Goal: Information Seeking & Learning: Learn about a topic

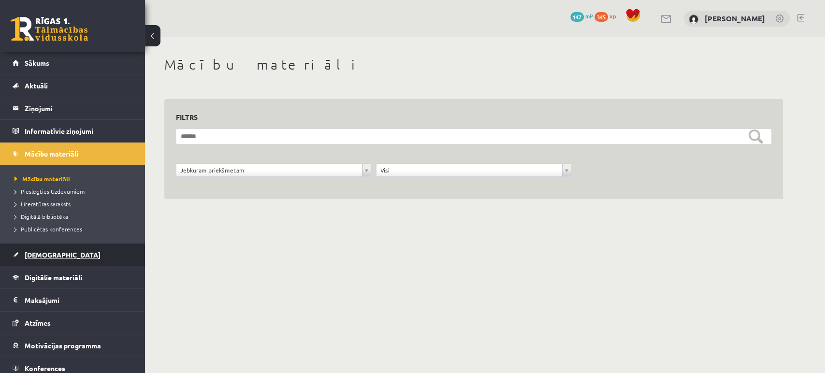
click at [75, 253] on link "[DEMOGRAPHIC_DATA]" at bounding box center [73, 255] width 120 height 22
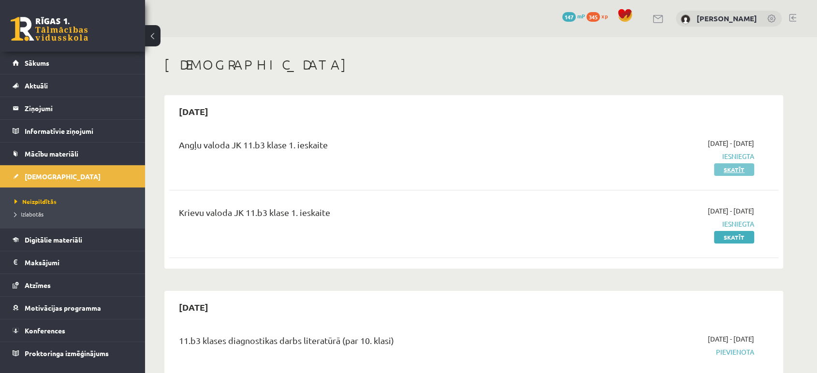
click at [730, 172] on link "Skatīt" at bounding box center [734, 169] width 40 height 13
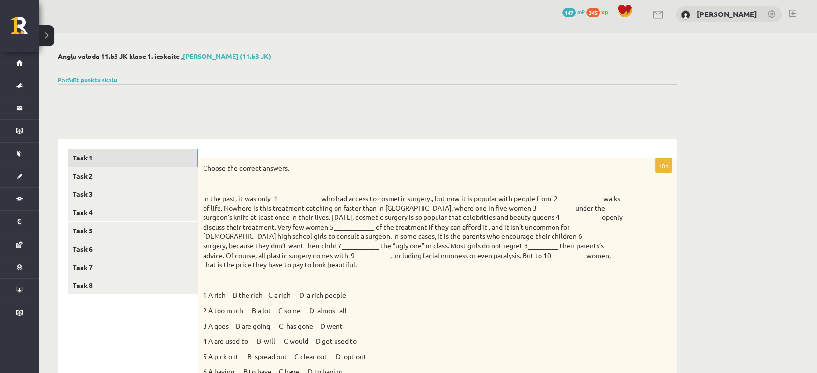
scroll to position [3, 0]
click at [175, 173] on link "Task 2" at bounding box center [133, 177] width 130 height 18
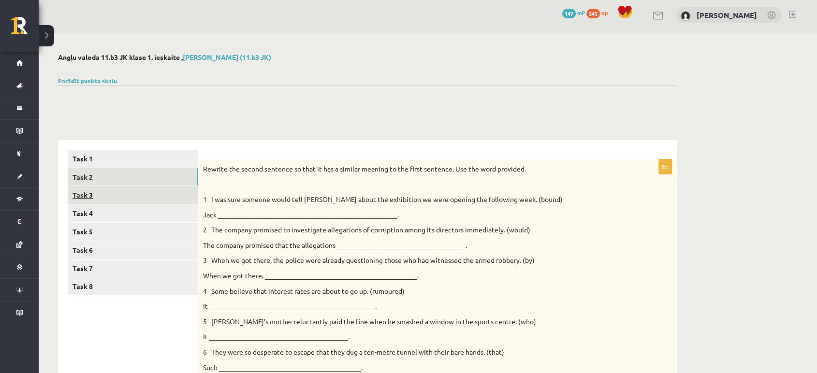
click at [147, 199] on link "Task 3" at bounding box center [133, 195] width 130 height 18
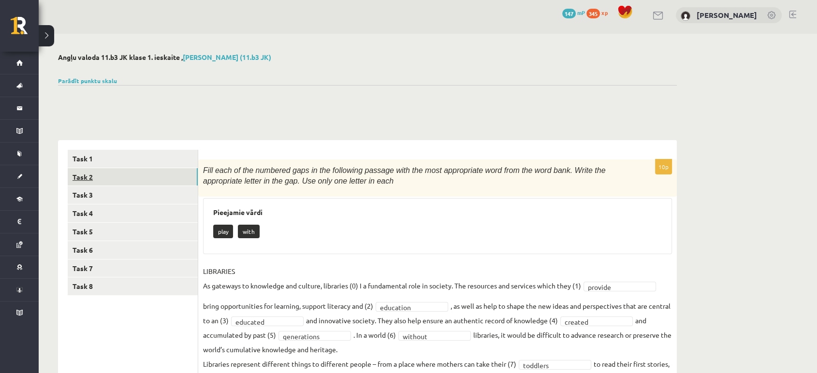
click at [136, 181] on link "Task 2" at bounding box center [133, 177] width 130 height 18
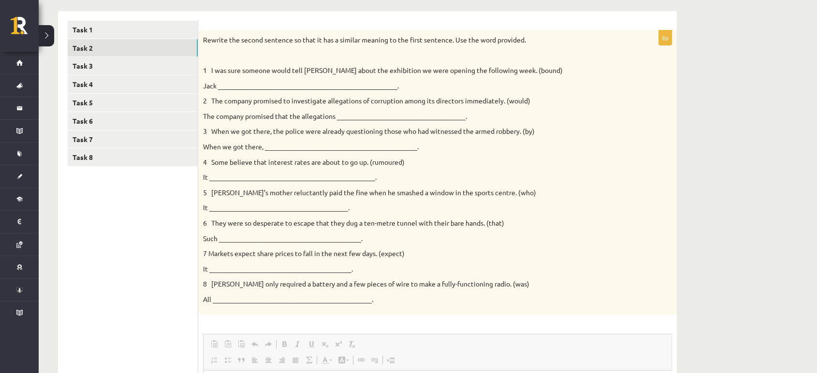
scroll to position [132, 0]
click at [173, 26] on link "Task 1" at bounding box center [133, 30] width 130 height 18
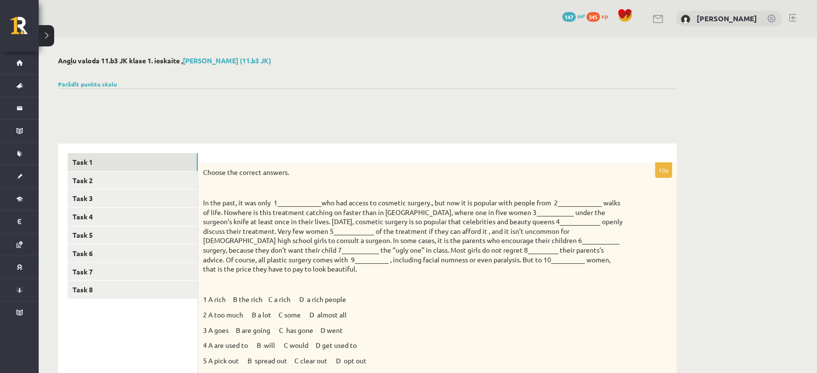
scroll to position [0, 0]
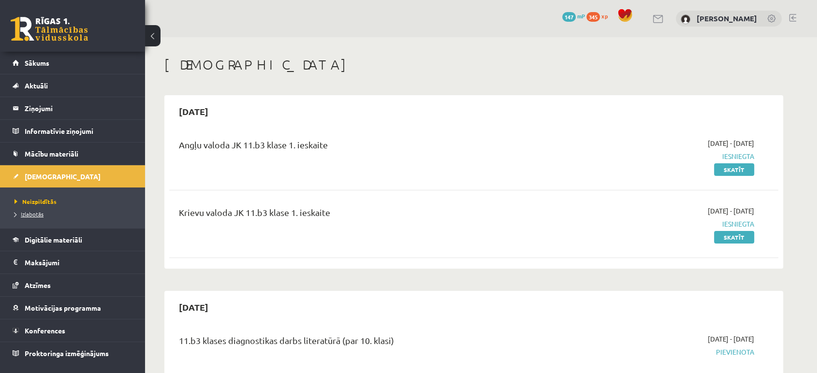
click at [33, 213] on span "Izlabotās" at bounding box center [29, 214] width 29 height 8
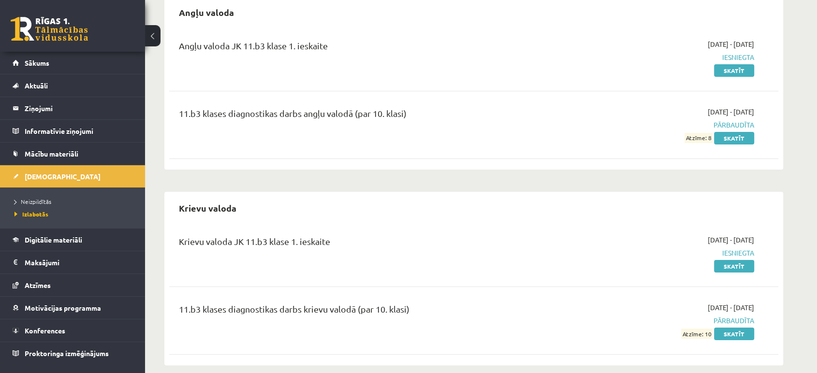
scroll to position [110, 0]
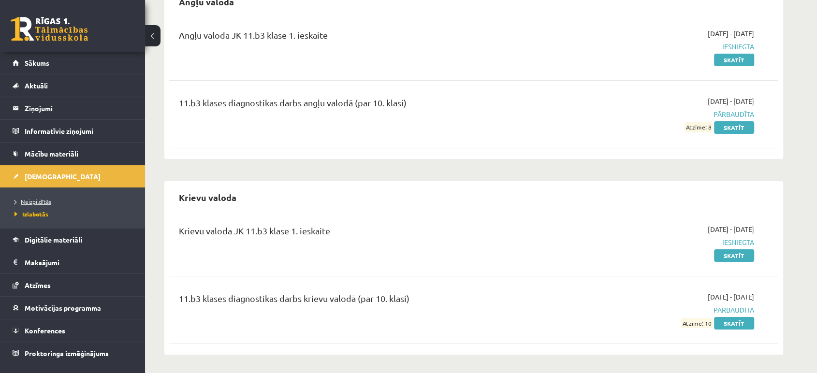
click at [43, 202] on span "Neizpildītās" at bounding box center [33, 202] width 37 height 8
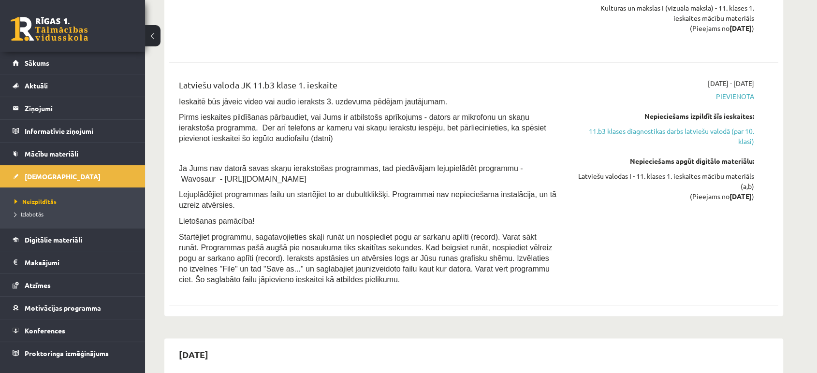
scroll to position [1069, 0]
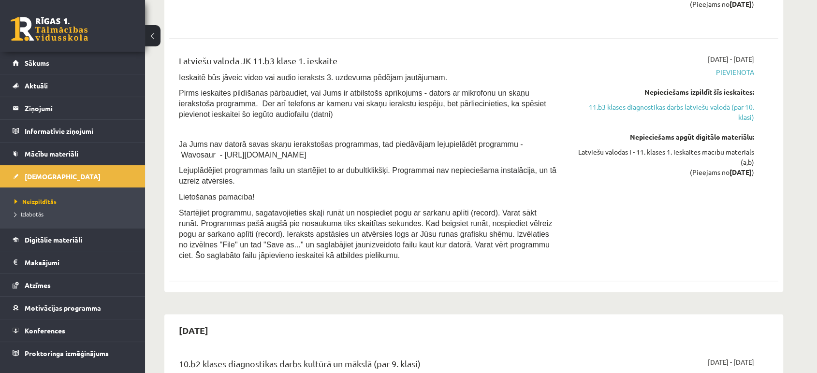
click at [357, 181] on p "Lejuplādējiet programmas failu un startējiet to ar dubultklikšķi. Programmai na…" at bounding box center [368, 175] width 379 height 21
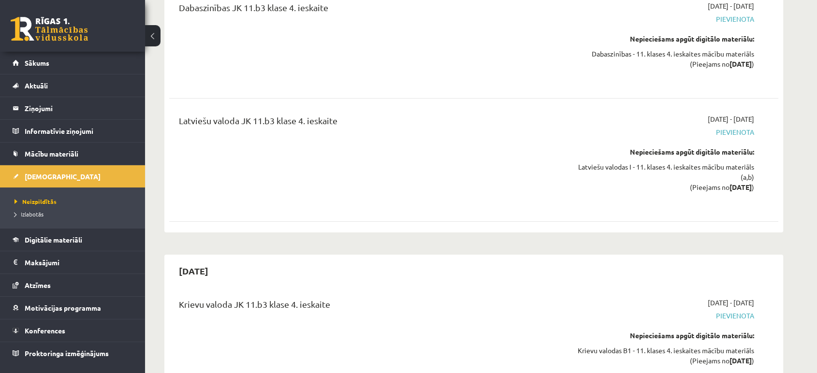
scroll to position [6908, 0]
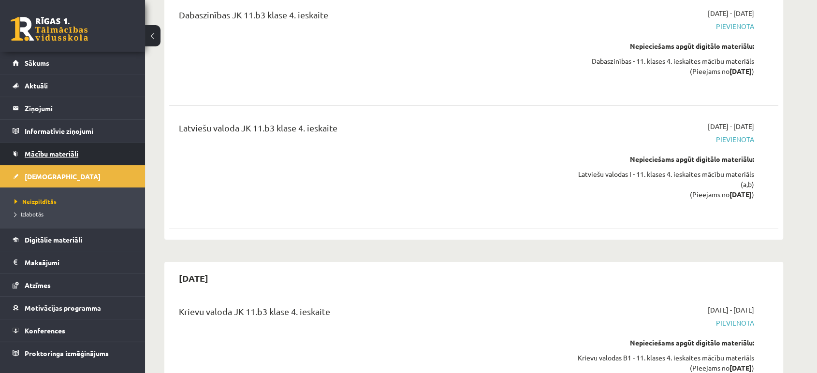
click at [75, 147] on link "Mācību materiāli" at bounding box center [73, 154] width 120 height 22
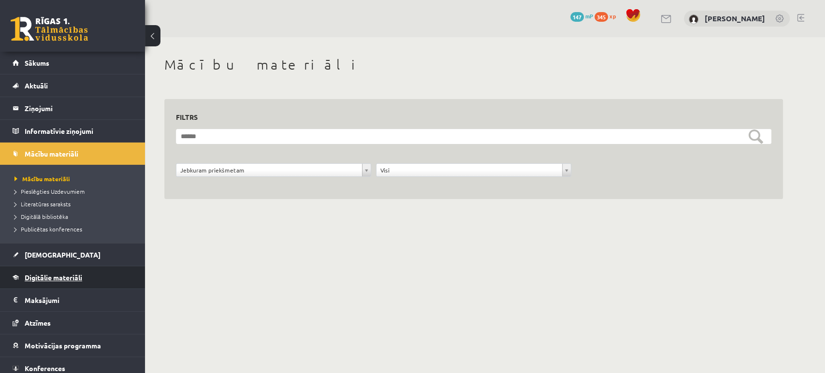
click at [55, 285] on link "Digitālie materiāli" at bounding box center [73, 277] width 120 height 22
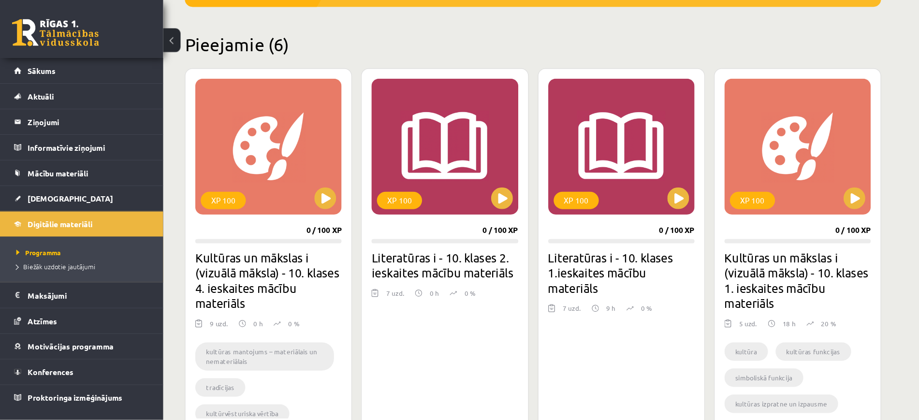
scroll to position [215, 0]
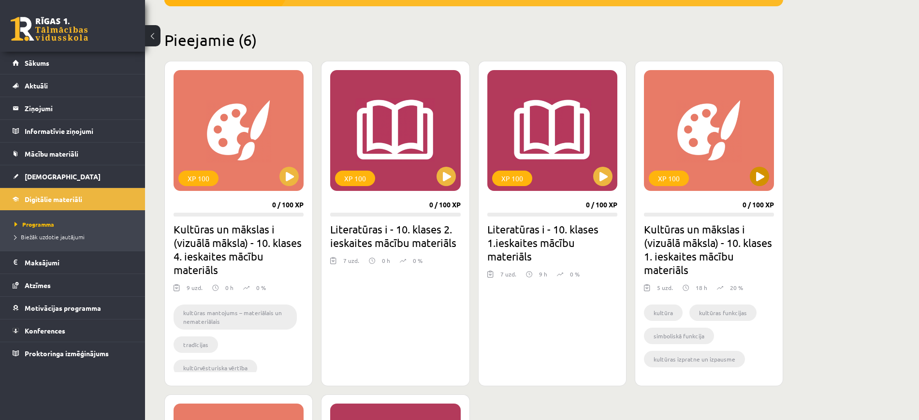
click at [728, 151] on div "XP 100" at bounding box center [709, 130] width 130 height 121
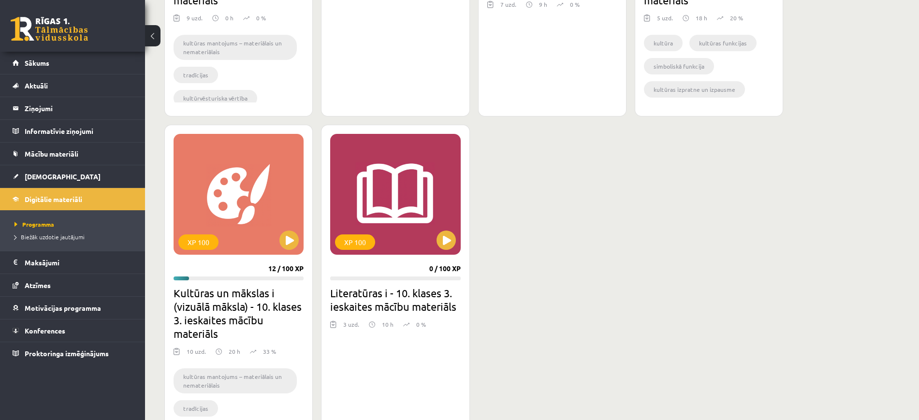
scroll to position [489, 0]
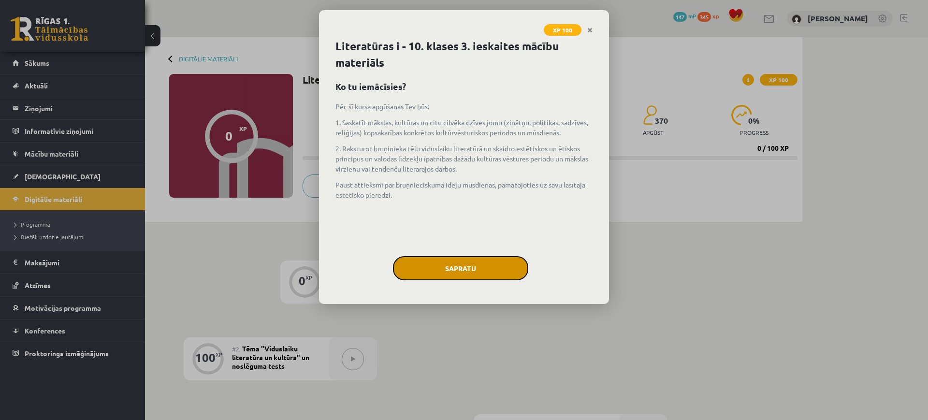
click at [440, 266] on button "Sapratu" at bounding box center [460, 268] width 135 height 24
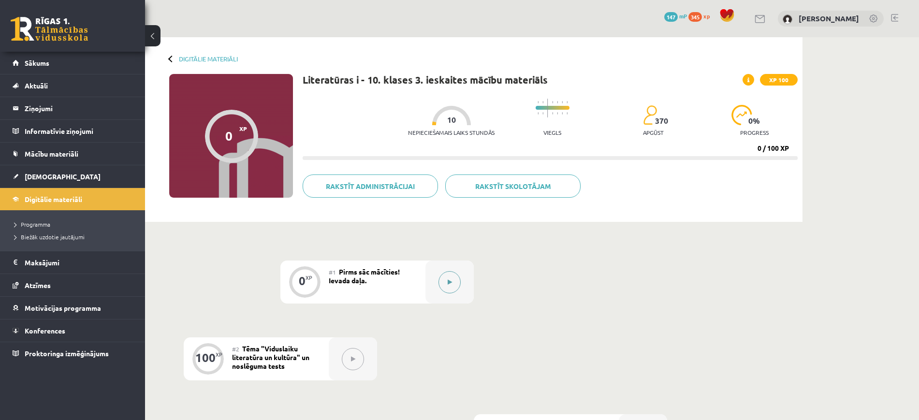
click at [433, 272] on div at bounding box center [449, 282] width 48 height 43
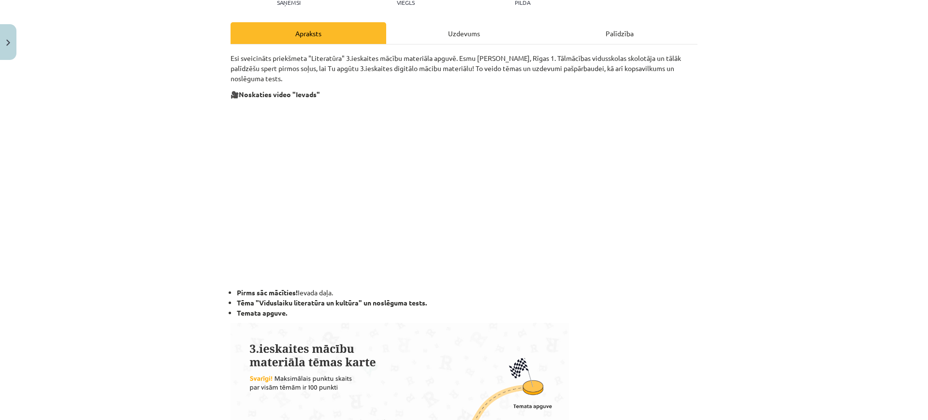
scroll to position [125, 0]
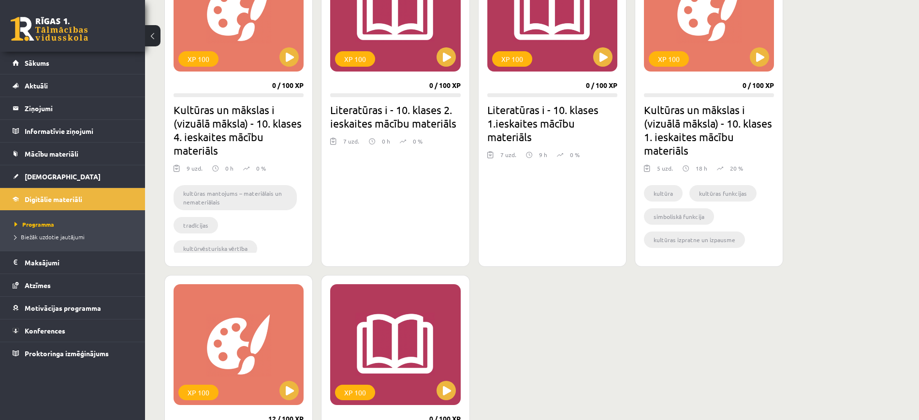
scroll to position [329, 0]
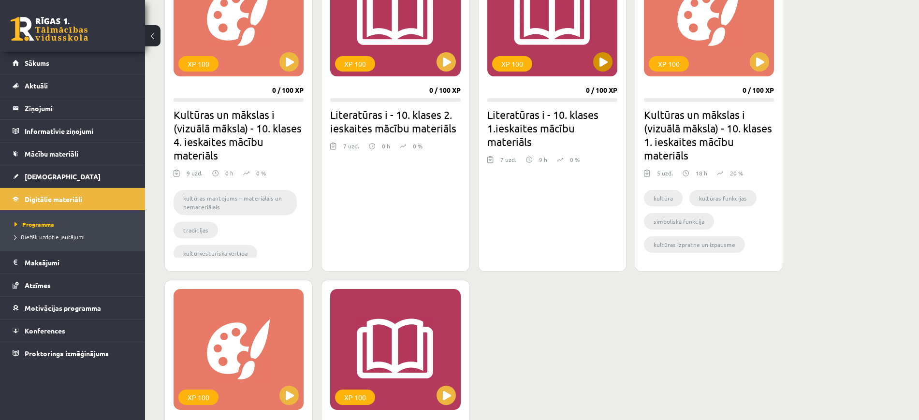
click at [545, 72] on div "XP 100" at bounding box center [552, 16] width 130 height 121
click at [585, 72] on div "XP 100" at bounding box center [552, 16] width 130 height 121
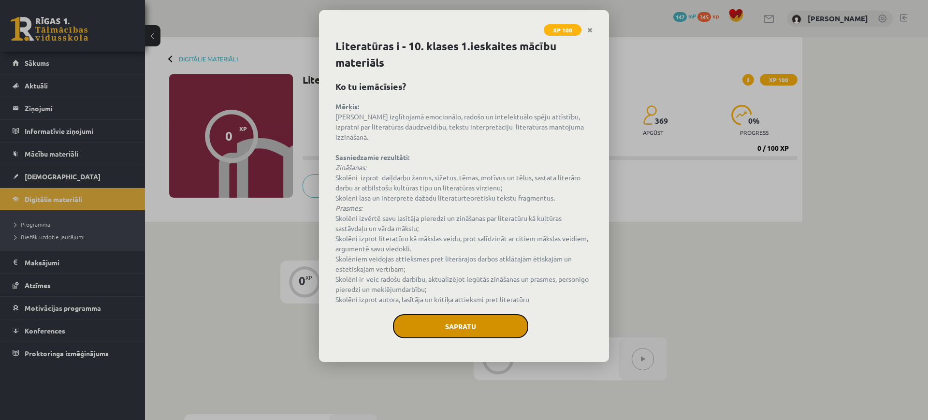
click at [480, 314] on button "Sapratu" at bounding box center [460, 326] width 135 height 24
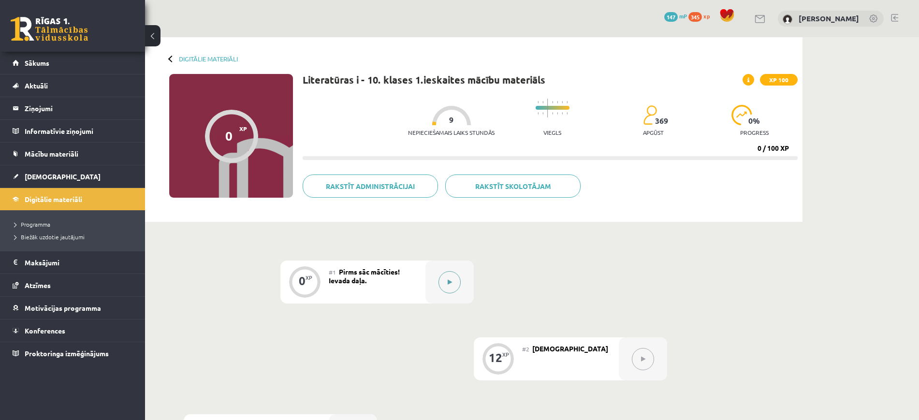
click at [427, 265] on div at bounding box center [449, 282] width 48 height 43
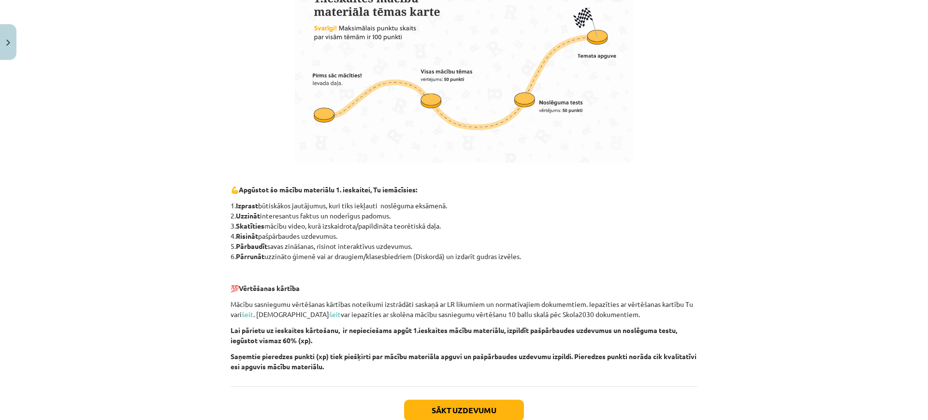
scroll to position [607, 0]
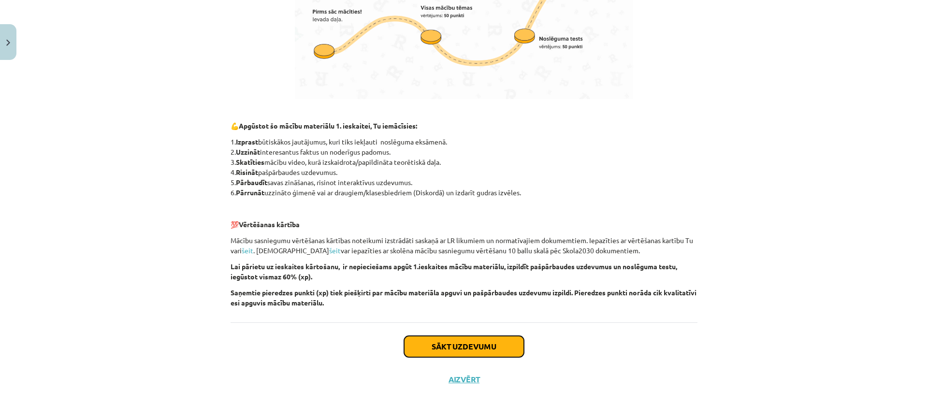
click at [448, 346] on button "Sākt uzdevumu" at bounding box center [464, 346] width 120 height 21
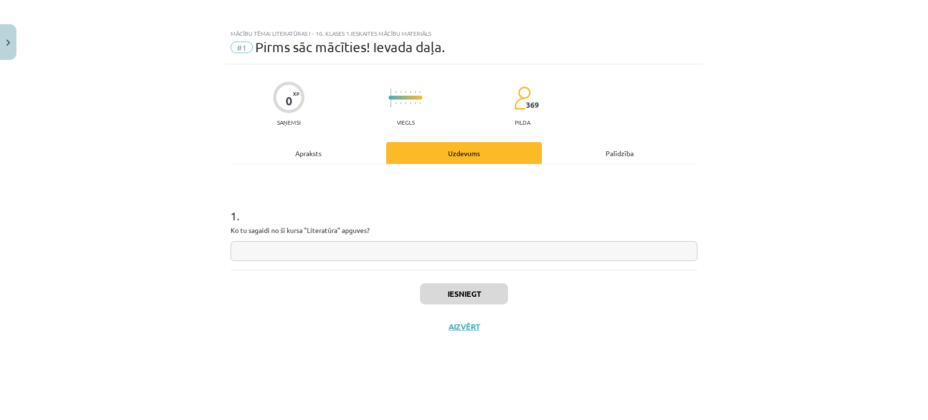
click at [337, 257] on input "text" at bounding box center [464, 251] width 467 height 20
type input "*"
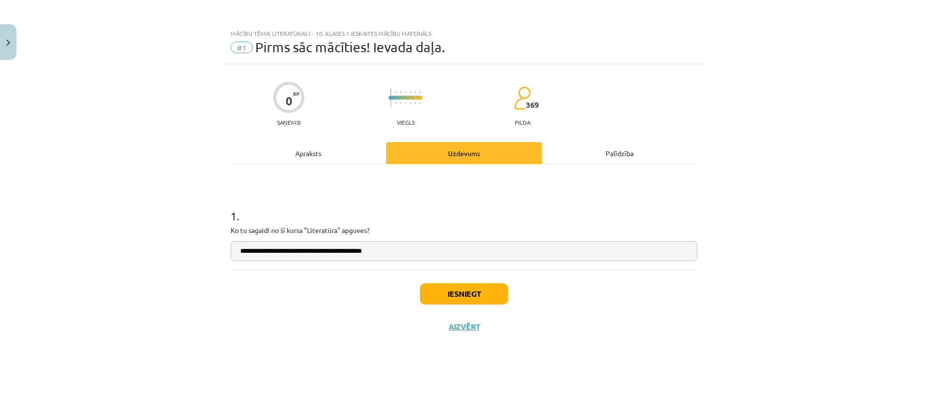
type input "**********"
click at [443, 289] on button "Iesniegt" at bounding box center [464, 293] width 88 height 21
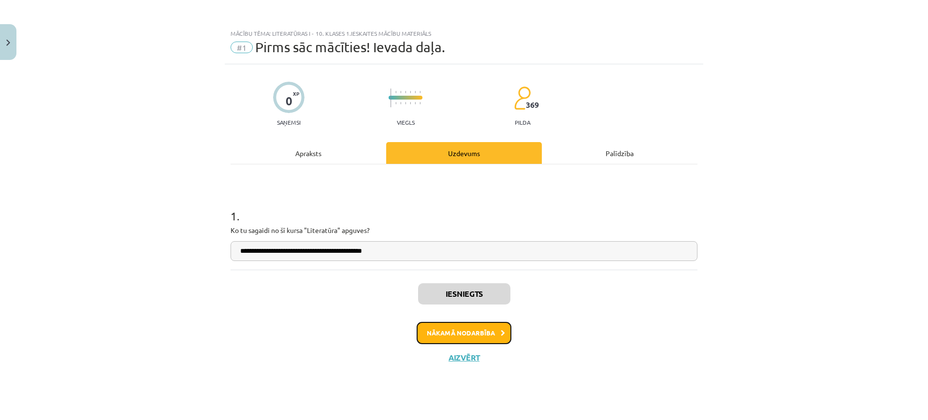
click at [442, 328] on button "Nākamā nodarbība" at bounding box center [464, 333] width 95 height 22
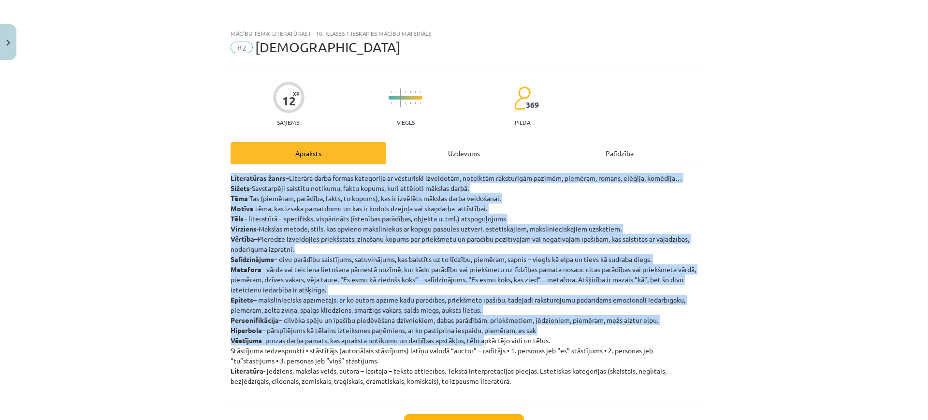
scroll to position [78, 0]
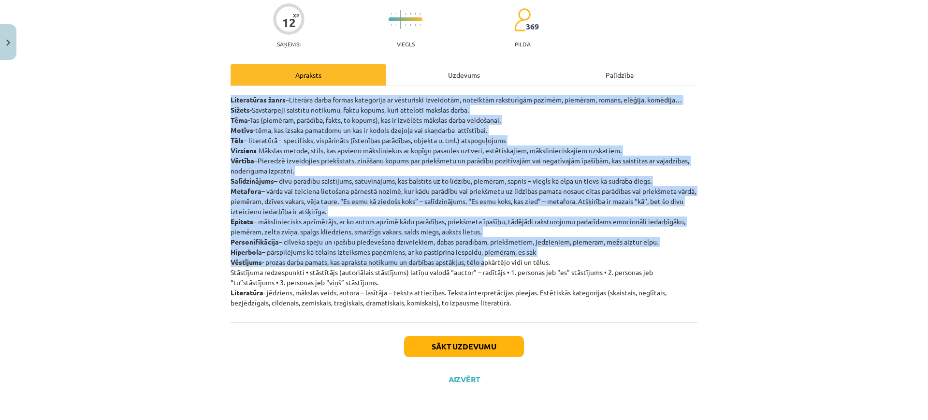
drag, startPoint x: 225, startPoint y: 175, endPoint x: 566, endPoint y: 304, distance: 364.4
click at [566, 304] on div "12 XP Saņemsi Viegls 369 pilda Apraksts Uzdevums Palīdzība Literatūras žanrs –L…" at bounding box center [464, 191] width 479 height 410
copy p "Literatūras žanrs –Literāra darba formas kategorija ar vēsturiski izveidotām, n…"
click at [159, 137] on div "Mācību tēma: Literatūras i - 10. klases 1.ieskaites mācību materiāls #2 Jēdzien…" at bounding box center [464, 210] width 928 height 420
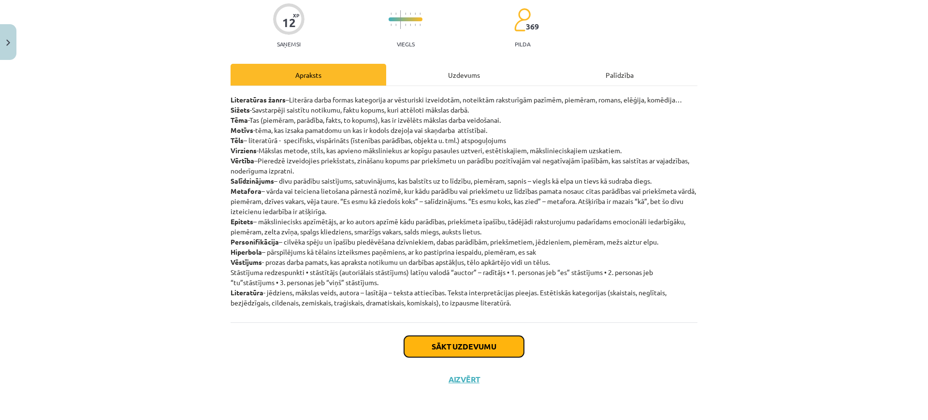
click at [500, 340] on button "Sākt uzdevumu" at bounding box center [464, 346] width 120 height 21
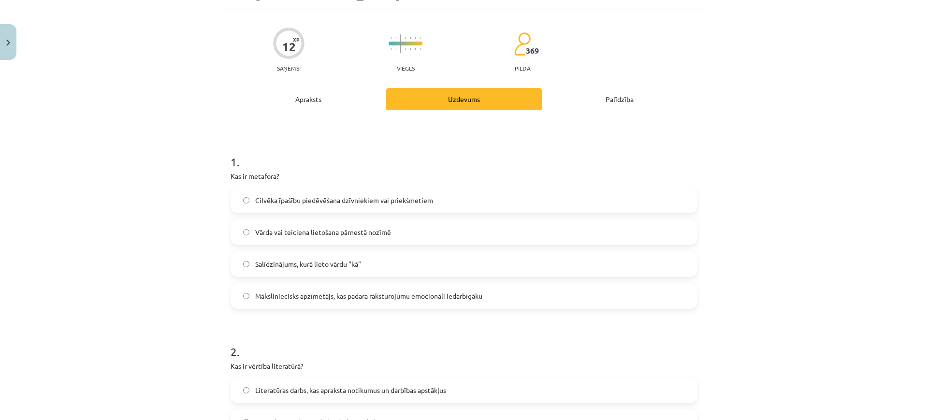
scroll to position [55, 0]
click at [443, 235] on label "Vārda vai teiciena lietošana pārnestā nozīmē" at bounding box center [464, 231] width 465 height 24
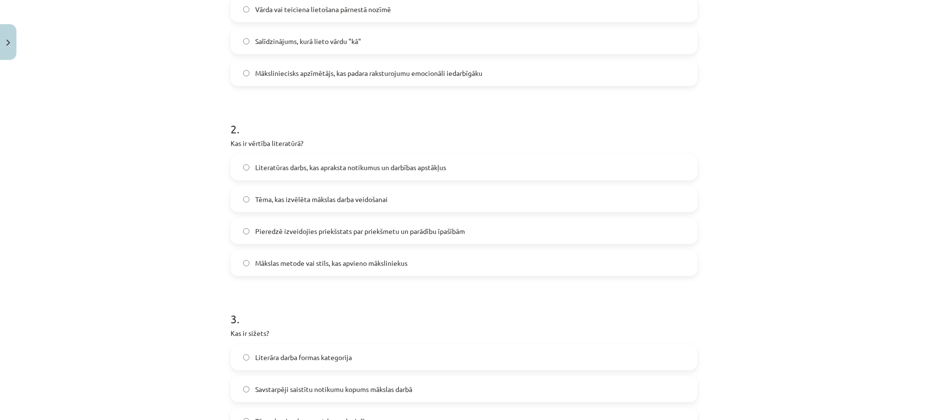
scroll to position [278, 0]
click at [443, 235] on label "Pieredzē izveidojies priekšstats par priekšmetu un parādību īpašībām" at bounding box center [464, 230] width 465 height 24
click at [419, 260] on label "Mākslas metode vai stils, kas apvieno māksliniekus" at bounding box center [464, 262] width 465 height 24
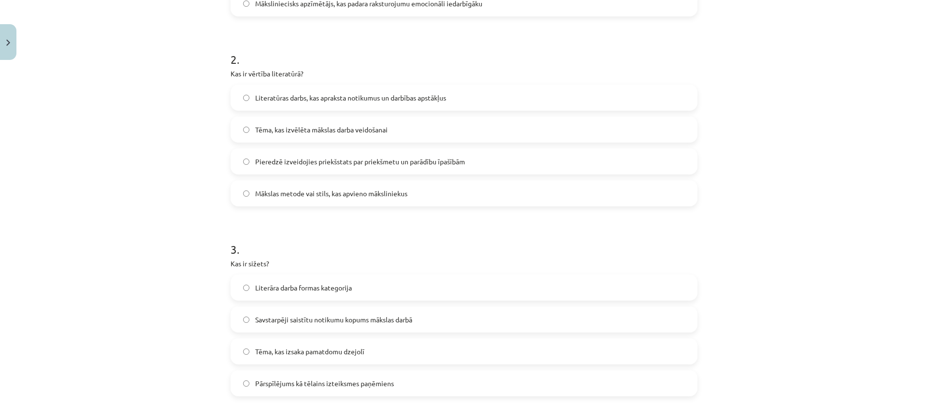
scroll to position [349, 0]
click at [360, 108] on div "Literatūras darbs, kas apraksta notikumus un darbības apstākļus" at bounding box center [464, 96] width 467 height 26
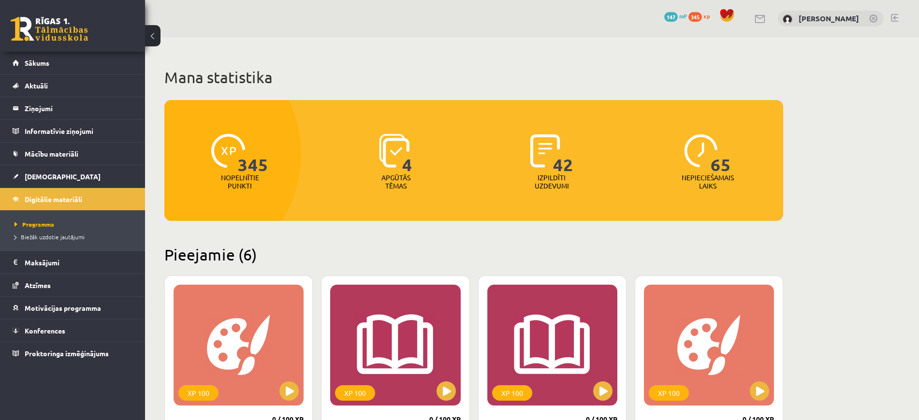
scroll to position [329, 0]
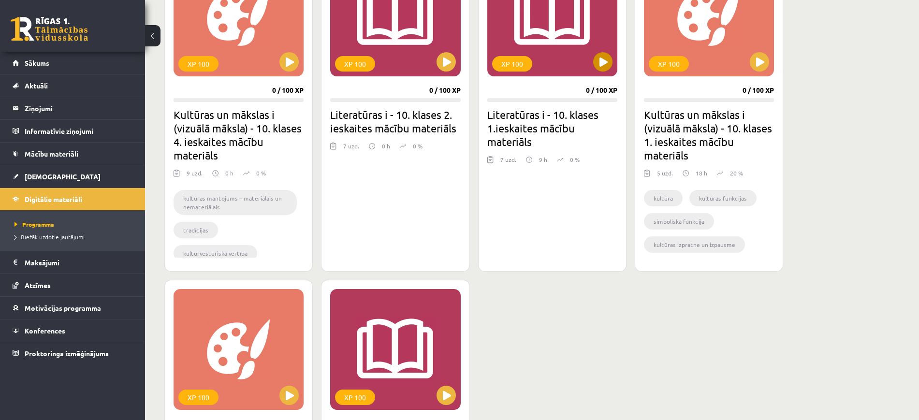
click at [582, 50] on div "XP 100" at bounding box center [552, 16] width 130 height 121
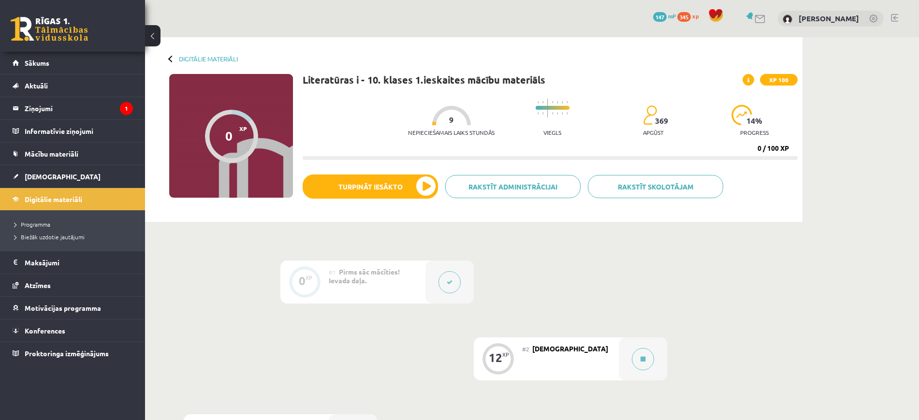
click at [497, 353] on div "12" at bounding box center [496, 357] width 14 height 9
drag, startPoint x: 612, startPoint y: 338, endPoint x: 624, endPoint y: 349, distance: 15.7
click at [624, 349] on div "12 XP #2 Jēdzieni" at bounding box center [570, 358] width 193 height 43
click at [624, 349] on div at bounding box center [643, 358] width 48 height 43
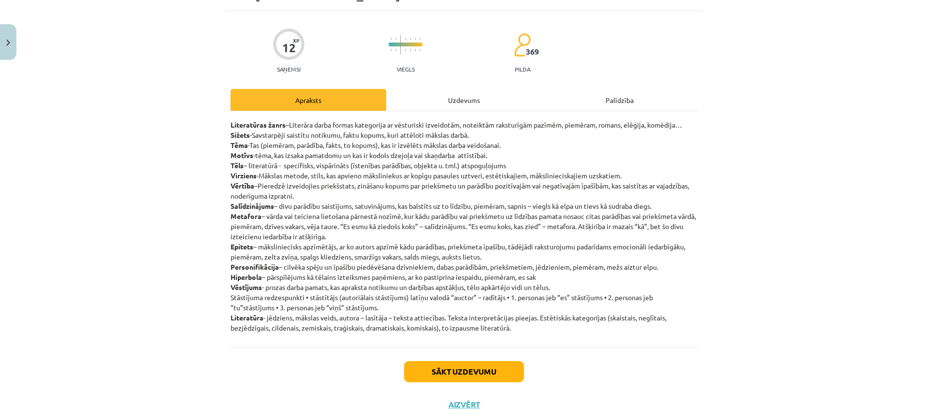
scroll to position [54, 0]
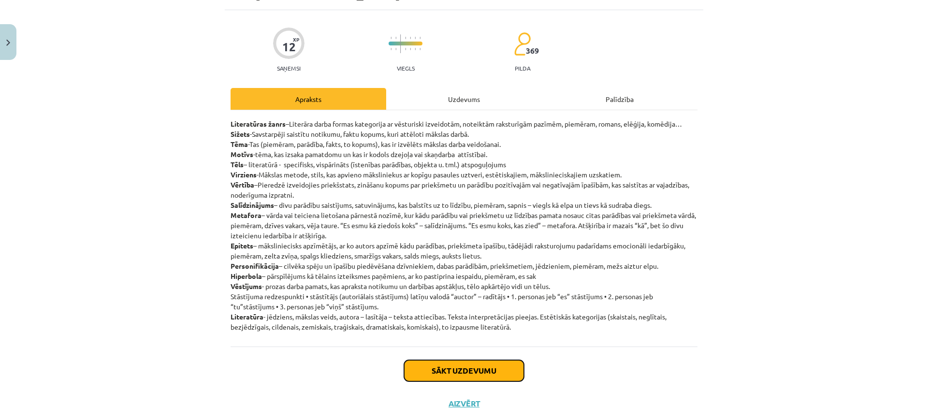
click at [495, 366] on button "Sākt uzdevumu" at bounding box center [464, 370] width 120 height 21
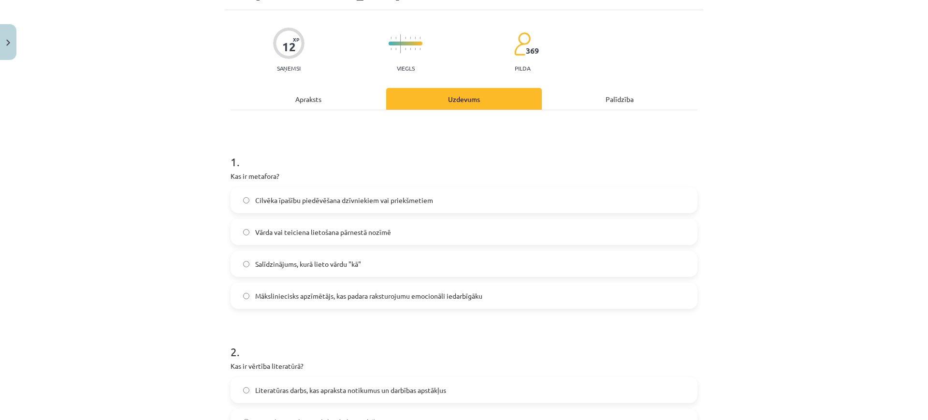
scroll to position [24, 0]
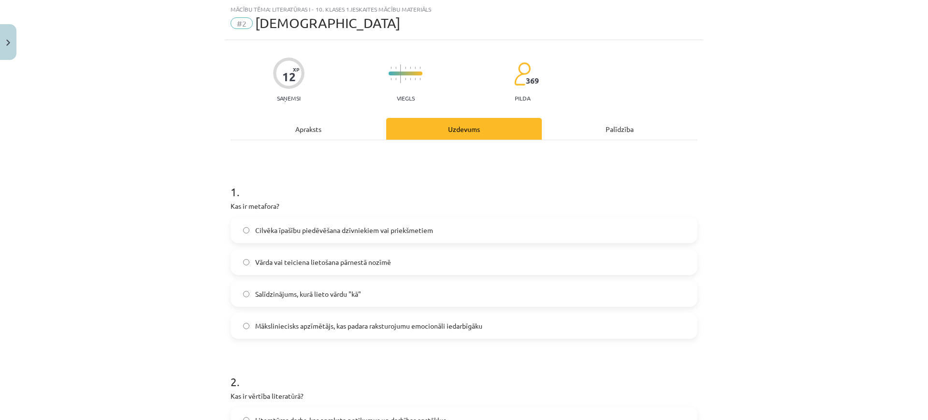
click at [350, 257] on span "Vārda vai teiciena lietošana pārnestā nozīmē" at bounding box center [323, 262] width 136 height 10
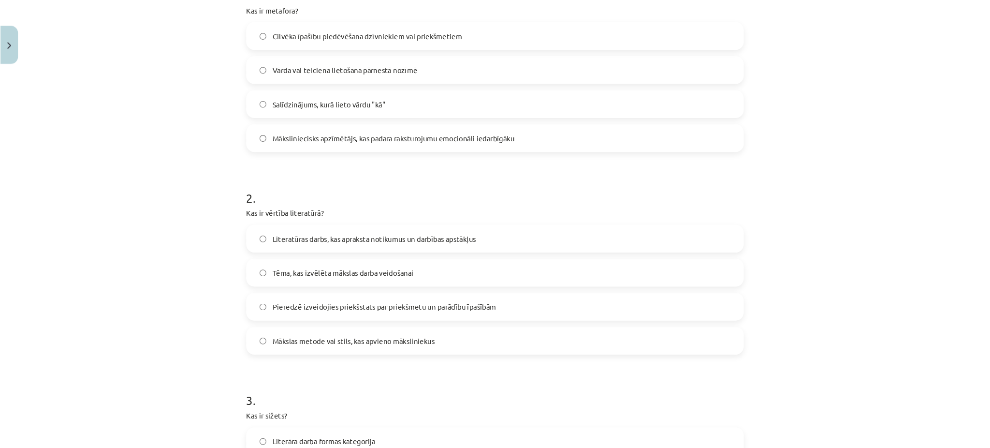
scroll to position [244, 0]
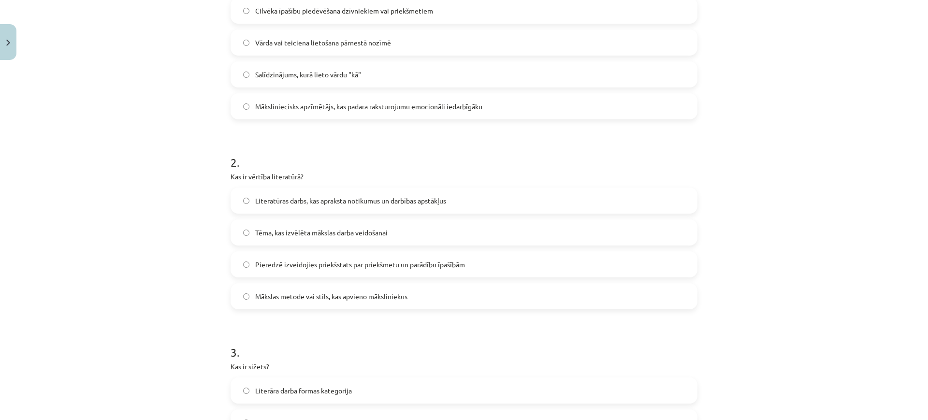
click at [366, 273] on label "Pieredzē izveidojies priekšstats par priekšmetu un parādību īpašībām" at bounding box center [464, 264] width 465 height 24
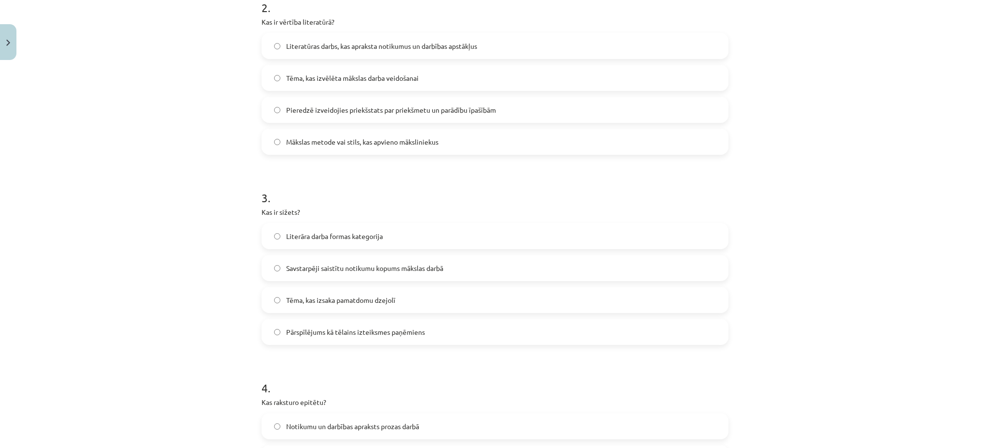
scroll to position [501, 0]
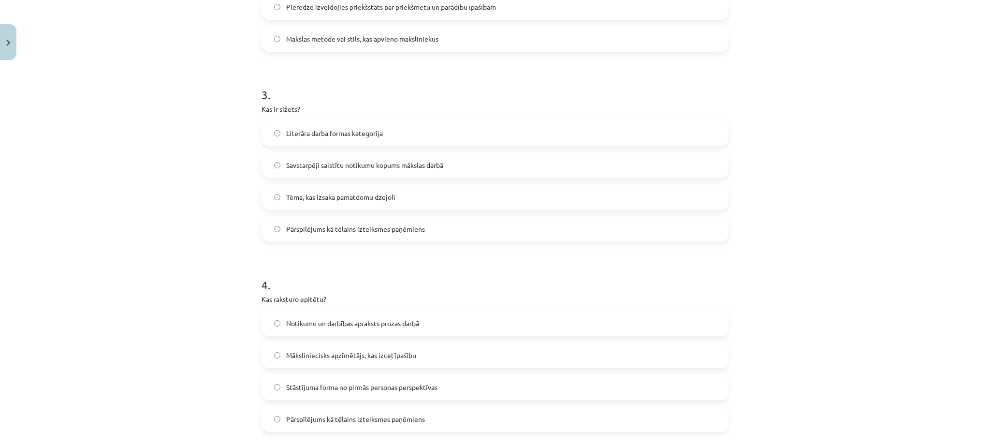
click at [414, 171] on label "Savstarpēji saistītu notikumu kopums mākslas darbā" at bounding box center [494, 165] width 465 height 24
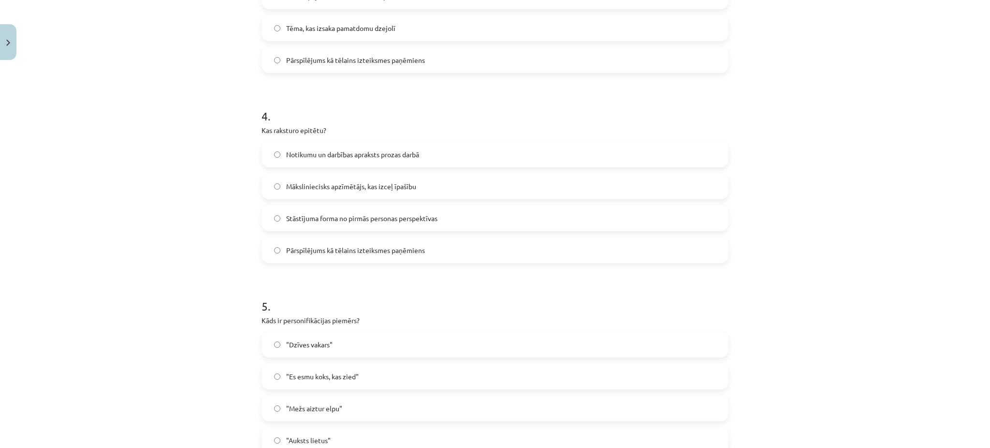
scroll to position [689, 0]
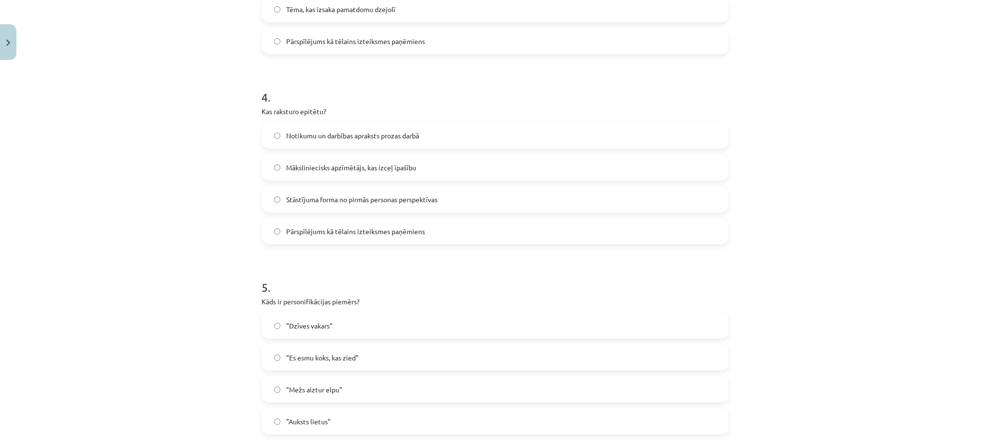
click at [296, 165] on span "Māksliniecisks apzīmētājs, kas izceļ īpašību" at bounding box center [351, 167] width 130 height 10
click at [369, 238] on label "Pārspīlējums kā tēlains izteiksmes paņēmiens" at bounding box center [494, 231] width 465 height 24
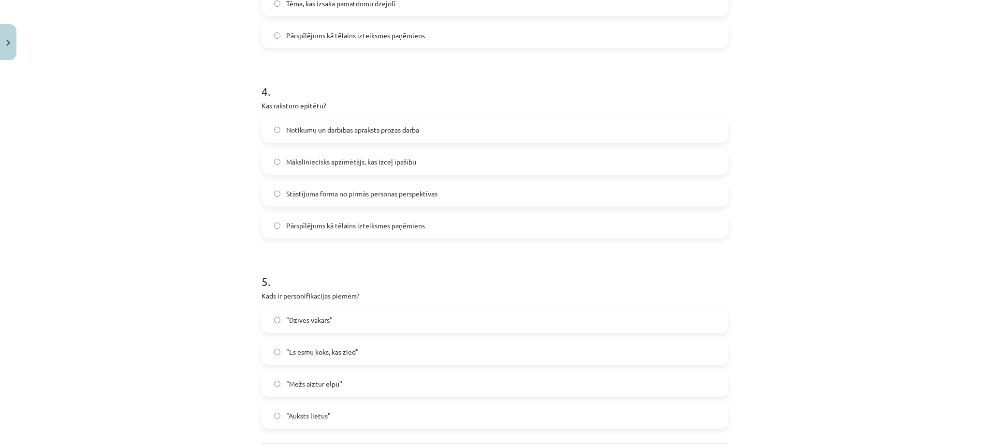
click at [327, 132] on span "Notikumu un darbības apraksts prozas darbā" at bounding box center [352, 130] width 133 height 10
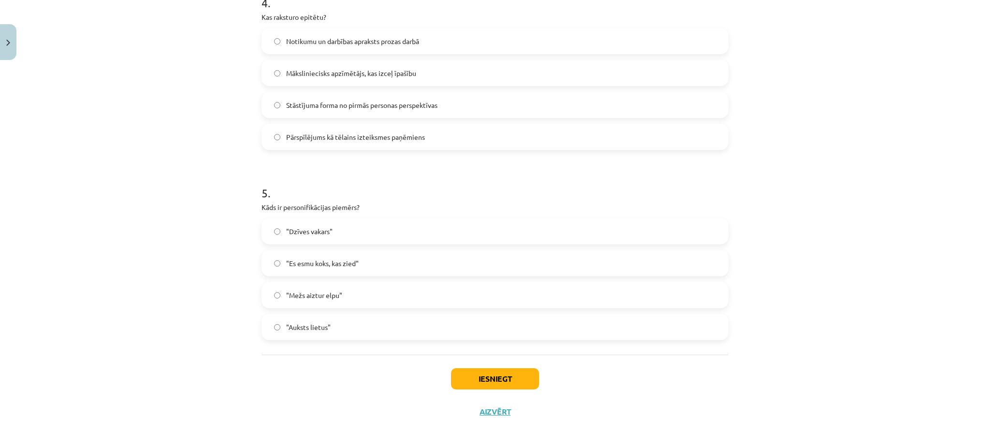
scroll to position [787, 0]
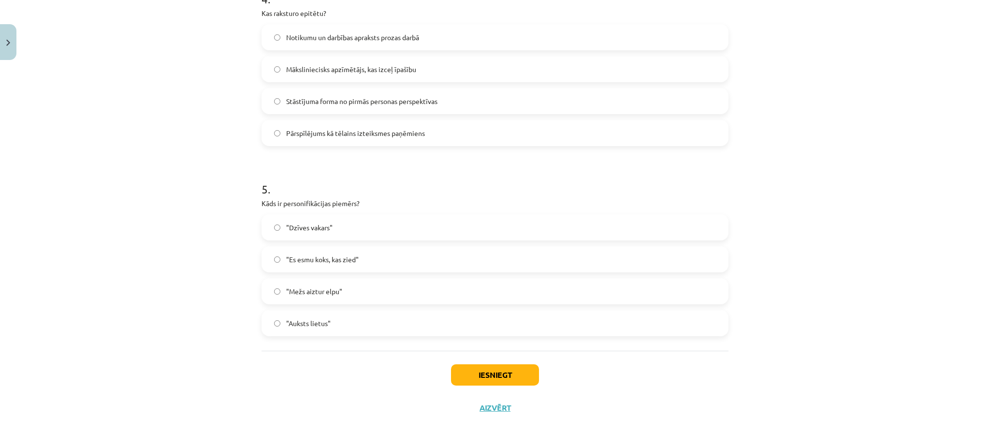
click at [349, 256] on span ""Es esmu koks, kas zied"" at bounding box center [322, 259] width 73 height 10
click at [451, 379] on button "Iesniegt" at bounding box center [495, 374] width 88 height 21
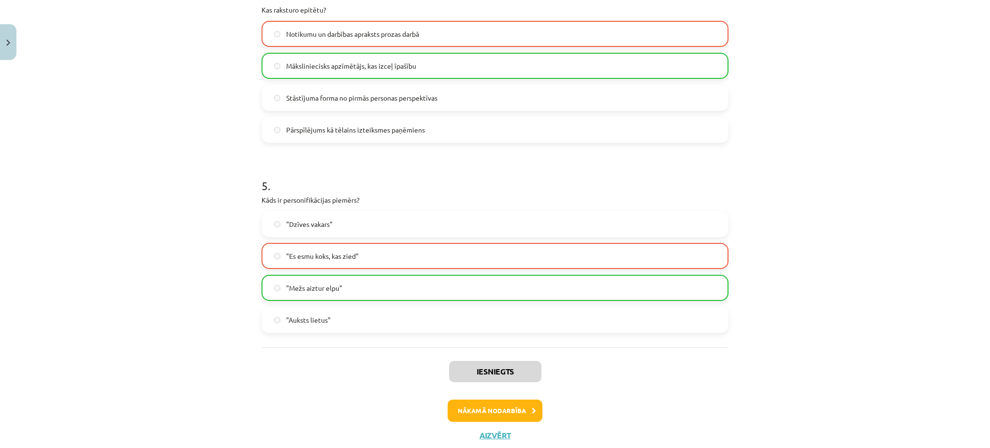
scroll to position [794, 0]
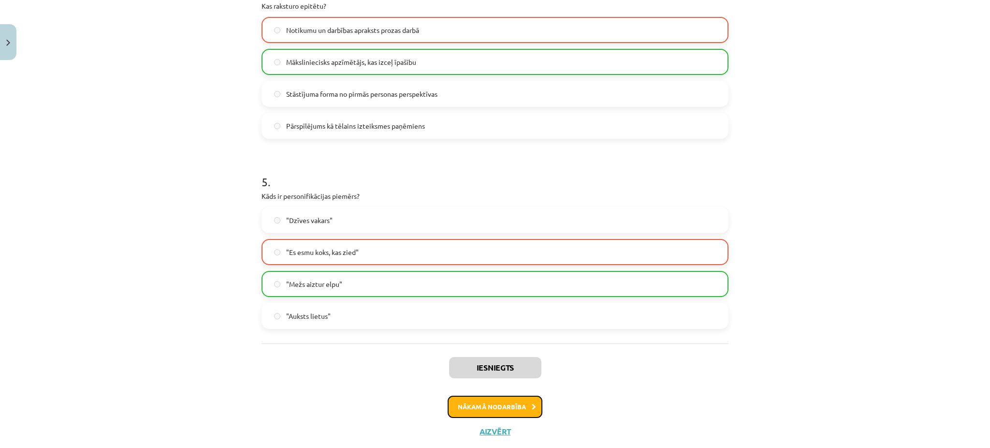
click at [492, 402] on button "Nākamā nodarbība" at bounding box center [495, 406] width 95 height 22
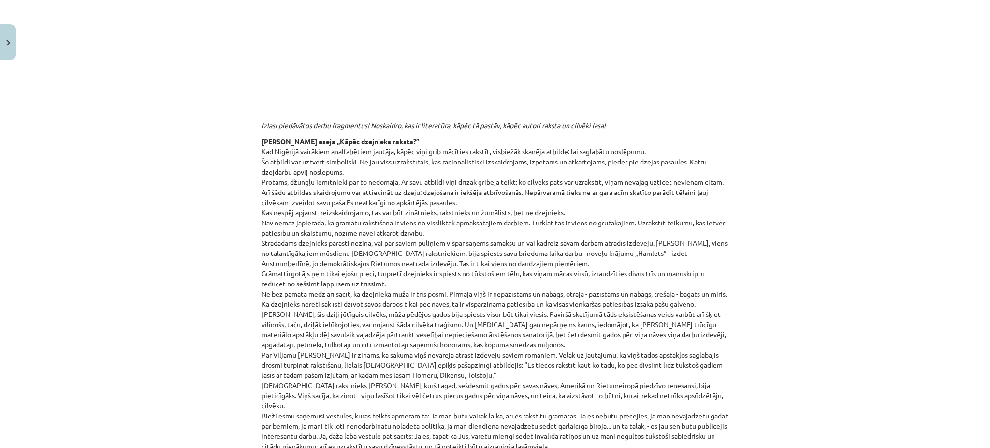
scroll to position [289, 0]
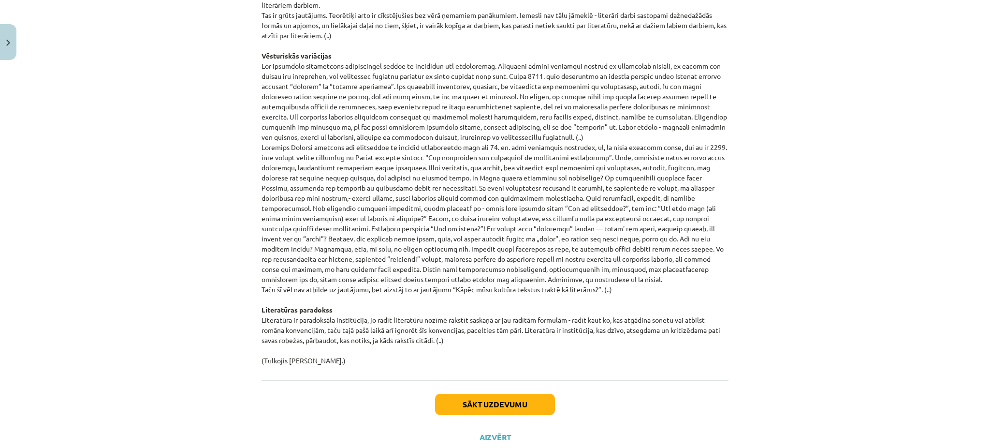
scroll to position [931, 0]
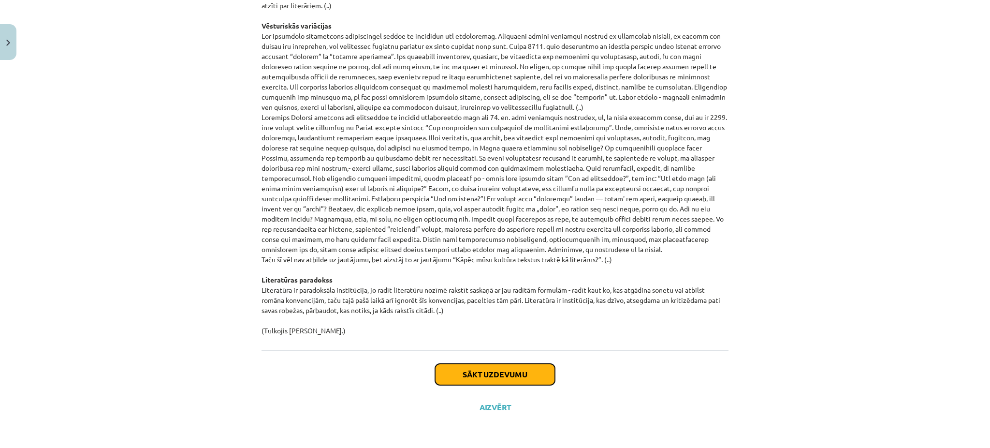
click at [491, 367] on button "Sākt uzdevumu" at bounding box center [495, 374] width 120 height 21
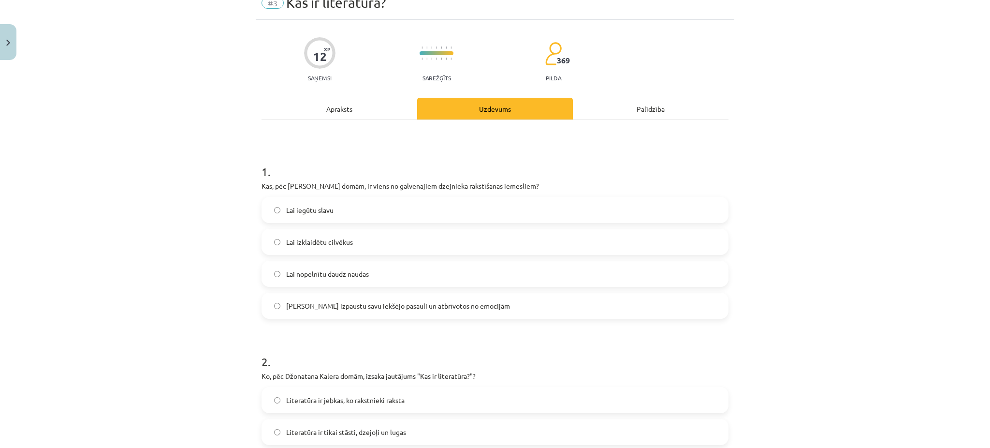
scroll to position [24, 0]
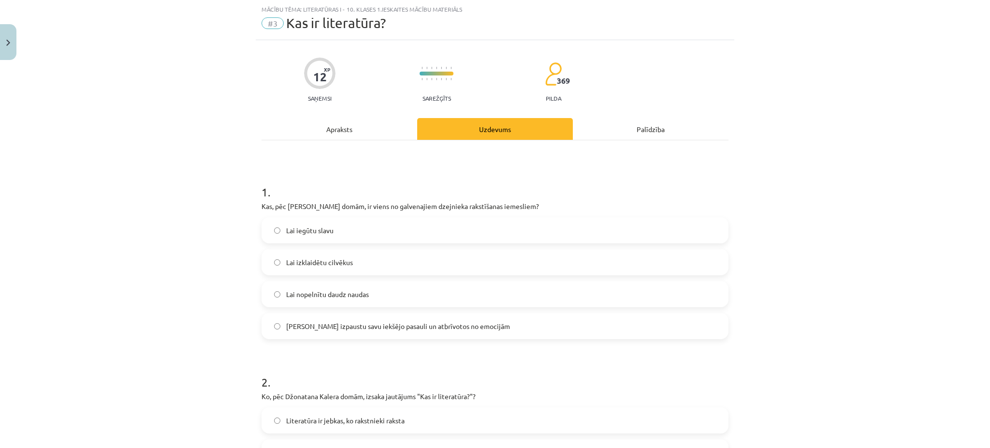
click at [401, 327] on span "Lai izpaustu savu iekšējo pasauli un atbrīvotos no emocijām" at bounding box center [398, 326] width 224 height 10
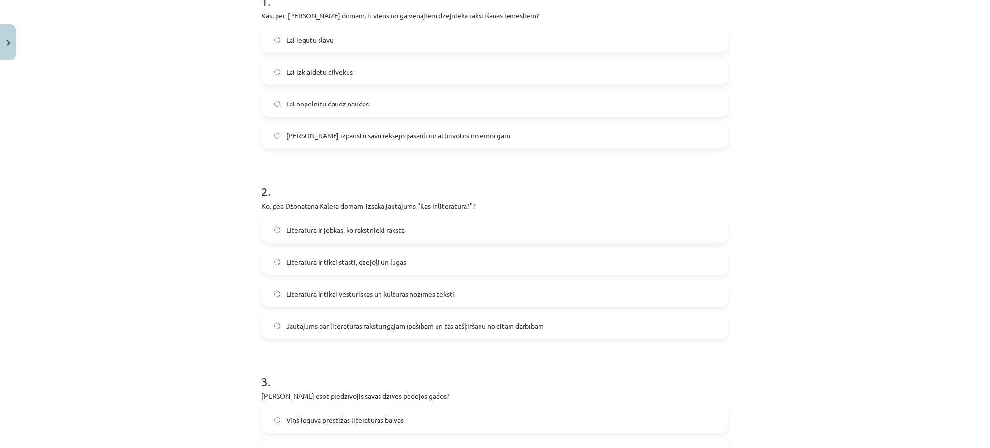
scroll to position [215, 0]
click at [401, 315] on label "Jautājums par literatūras raksturīgajām īpašībām un tās atšķiršanu no citām dar…" at bounding box center [494, 325] width 465 height 24
click at [407, 234] on label "Literatūra ir jebkas, ko rakstnieki raksta" at bounding box center [494, 229] width 465 height 24
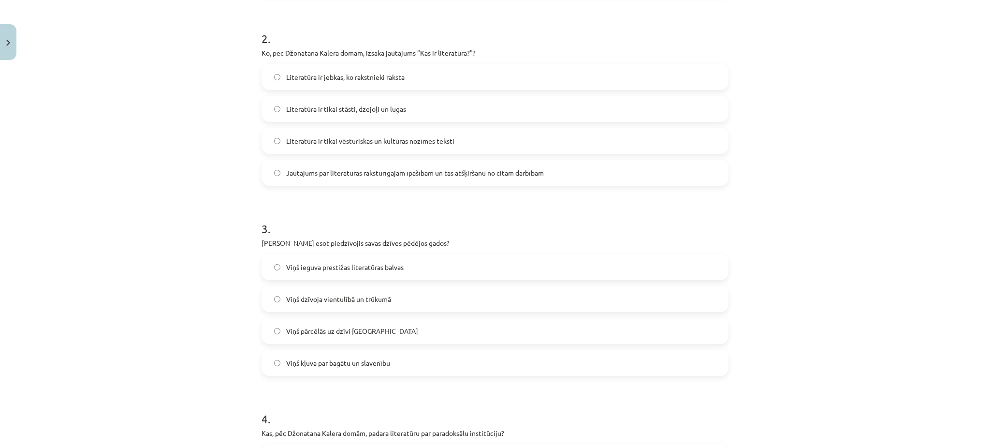
scroll to position [368, 0]
click at [271, 238] on p "Ko Rainers Marija Rilke esot piedzīvojis savas dzīves pēdējos gados?" at bounding box center [495, 242] width 467 height 10
copy div "Ko Rainers Marija Rilke esot piedzīvojis savas dzīves pēdējos gados?"
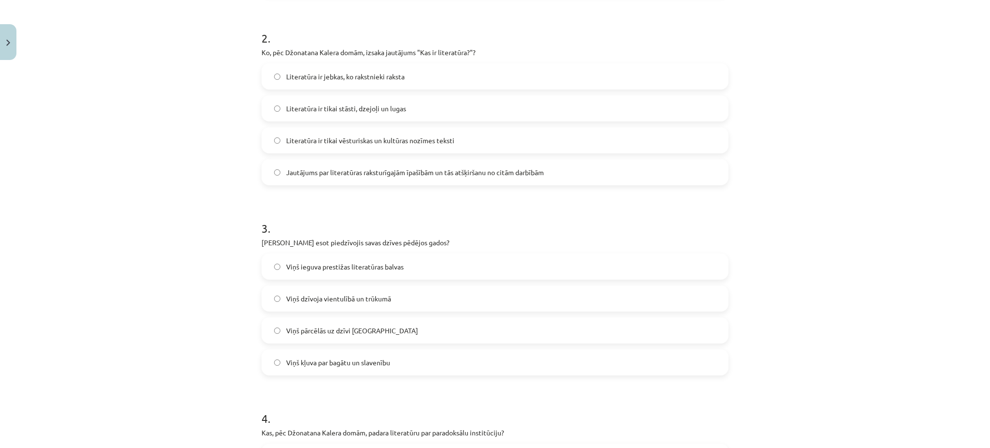
click at [163, 177] on div "Mācību tēma: Literatūras i - 10. klases 1.ieskaites mācību materiāls #3 Kas ir …" at bounding box center [495, 224] width 990 height 448
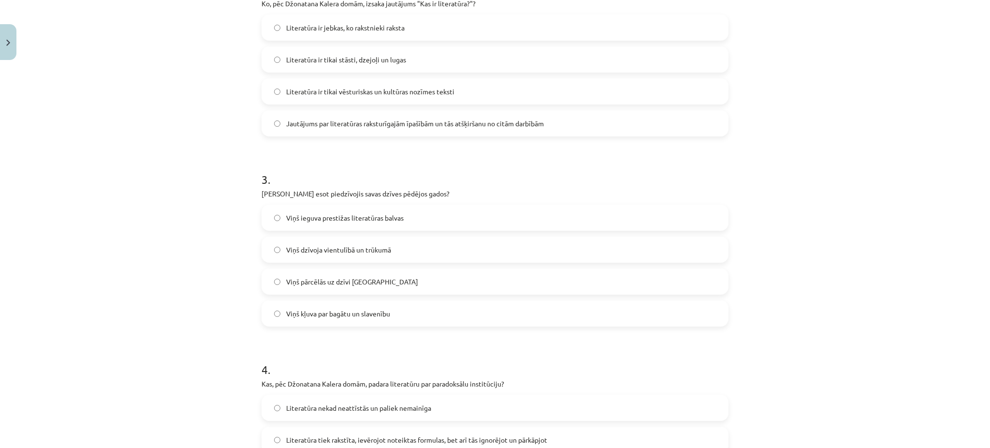
scroll to position [458, 0]
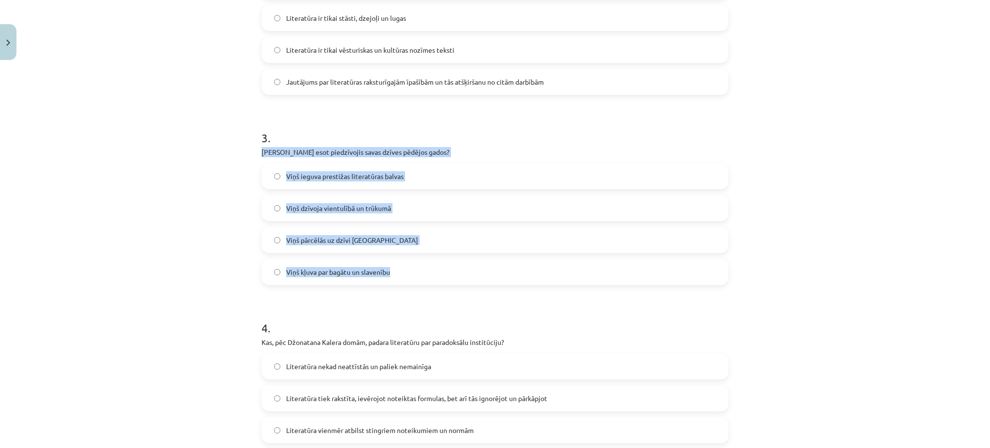
drag, startPoint x: 253, startPoint y: 149, endPoint x: 421, endPoint y: 266, distance: 204.8
click at [421, 266] on div "12 XP Saņemsi Sarežģīts 369 pilda Apraksts Uzdevums Palīdzība 1 . Kas, pēc Zent…" at bounding box center [495, 179] width 479 height 1147
copy div "Ko Rainers Marija Rilke esot piedzīvojis savas dzīves pēdējos gados? Viņš ieguv…"
click at [262, 214] on label "Viņš dzīvoja vientulībā un trūkumā" at bounding box center [494, 208] width 465 height 24
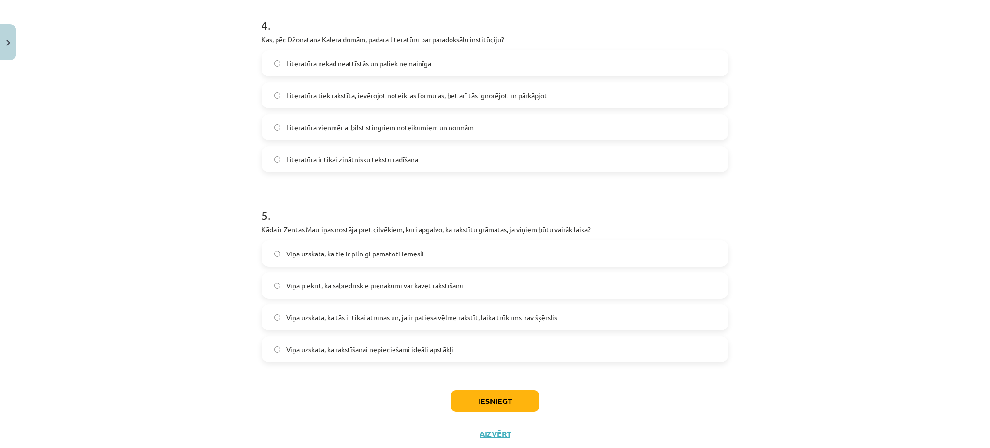
scroll to position [778, 0]
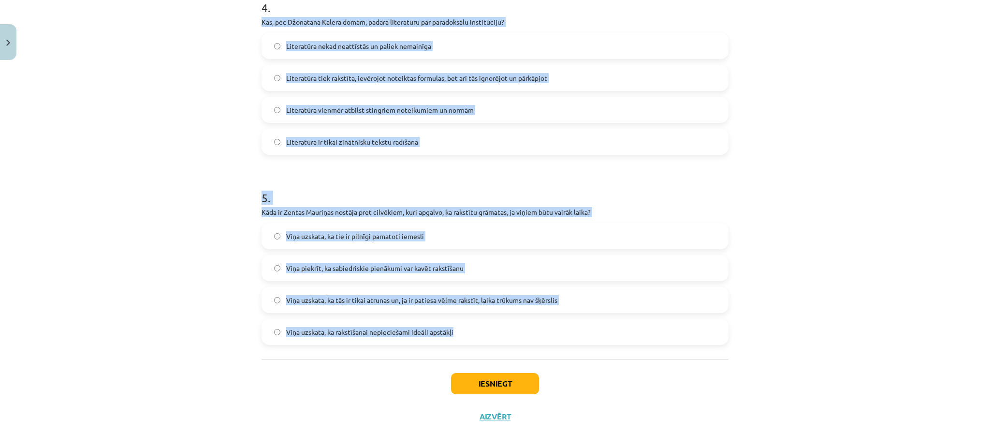
drag, startPoint x: 246, startPoint y: 18, endPoint x: 578, endPoint y: 346, distance: 466.6
click at [578, 346] on div "Mācību tēma: Literatūras i - 10. klases 1.ieskaites mācību materiāls #3 Kas ir …" at bounding box center [495, 224] width 990 height 448
copy form "Kas, pēc Džonatana Kalera domām, padara literatūru par paradoksālu institūciju?…"
click at [175, 184] on div "Mācību tēma: Literatūras i - 10. klases 1.ieskaites mācību materiāls #3 Kas ir …" at bounding box center [495, 224] width 990 height 448
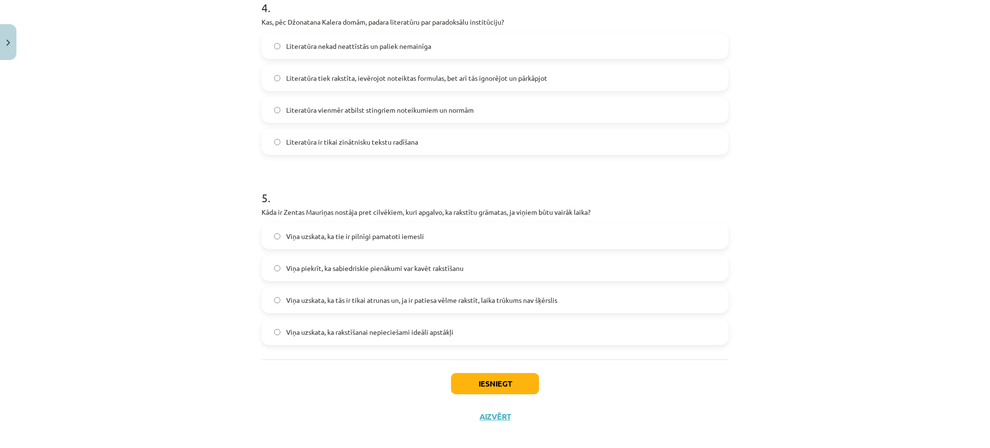
click at [306, 78] on span "Literatūra tiek rakstīta, ievērojot noteiktas formulas, bet arī tās ignorējot u…" at bounding box center [416, 78] width 261 height 10
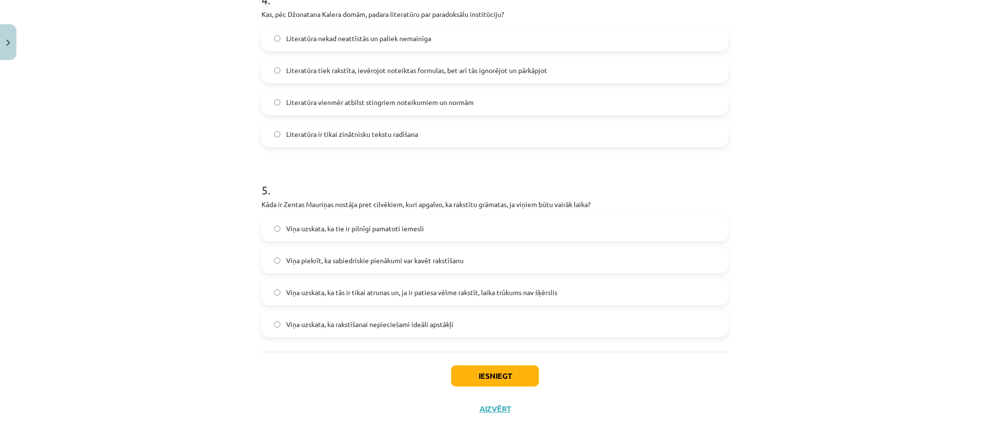
scroll to position [787, 0]
click at [294, 288] on span "Viņa uzskata, ka tās ir tikai atrunas un, ja ir patiesa vēlme rakstīt, laika tr…" at bounding box center [421, 291] width 271 height 10
click at [452, 377] on button "Iesniegt" at bounding box center [495, 374] width 88 height 21
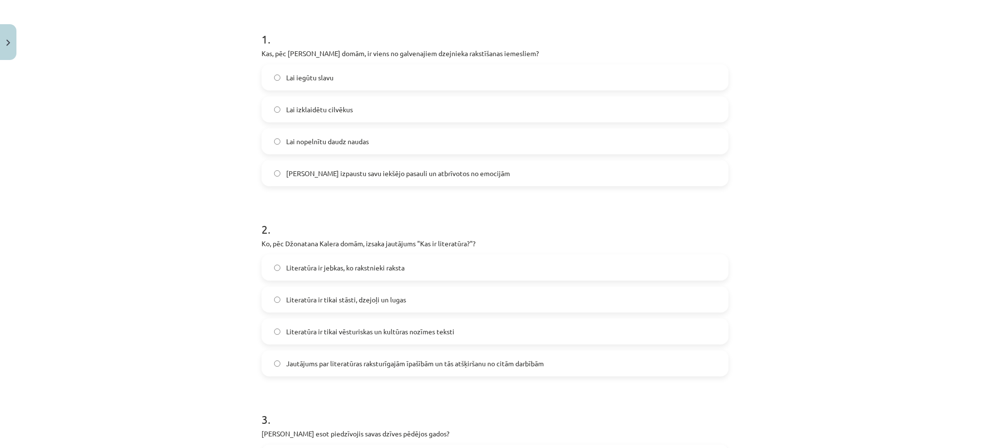
scroll to position [180, 0]
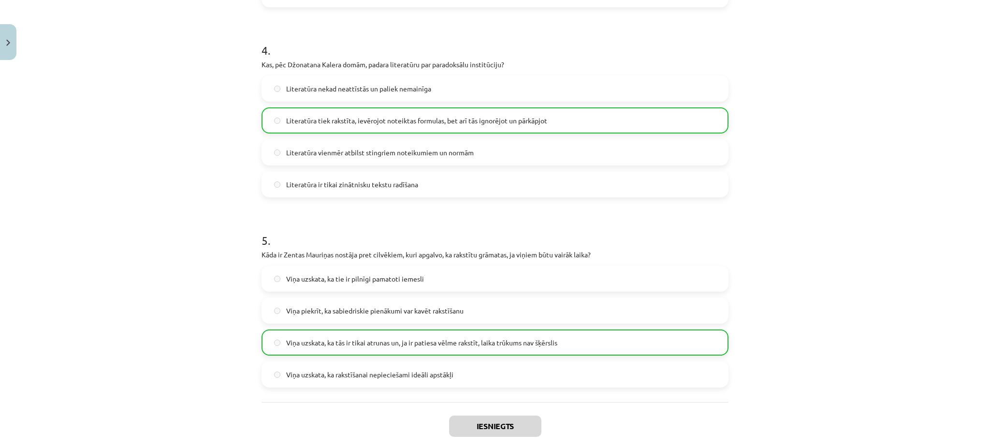
scroll to position [817, 0]
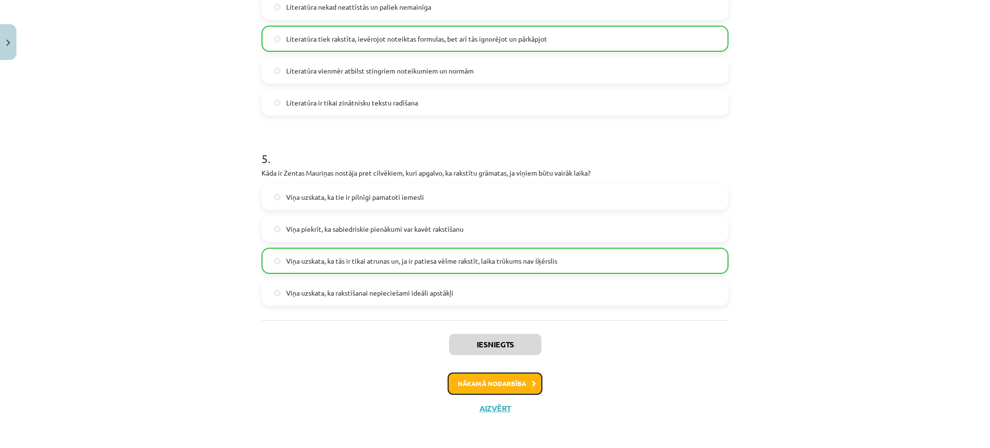
click at [465, 387] on button "Nākamā nodarbība" at bounding box center [495, 383] width 95 height 22
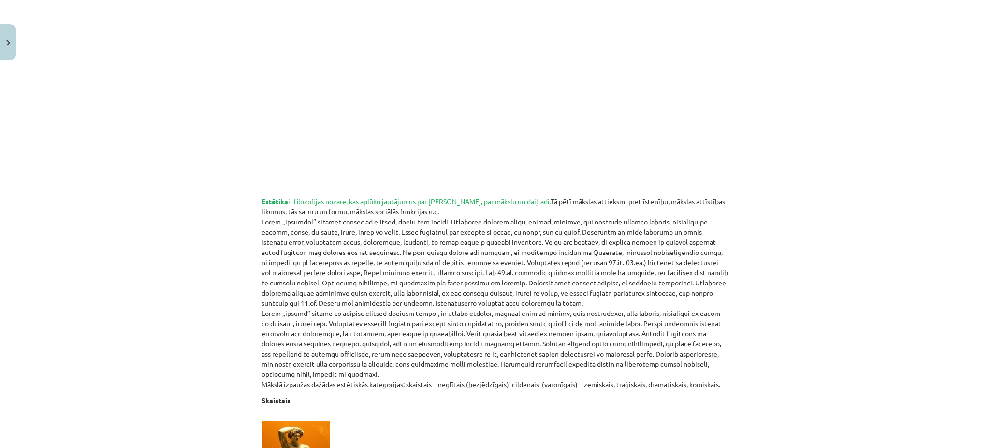
scroll to position [204, 0]
click at [439, 204] on span "Estētika ir filozofijas nozare, kas aplūko jautājumus par skaisto, par mākslu u…" at bounding box center [406, 203] width 289 height 9
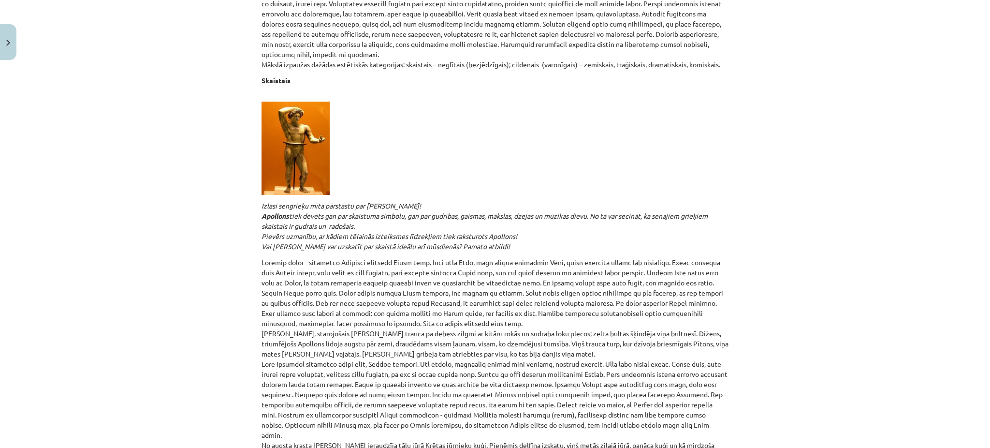
scroll to position [539, 0]
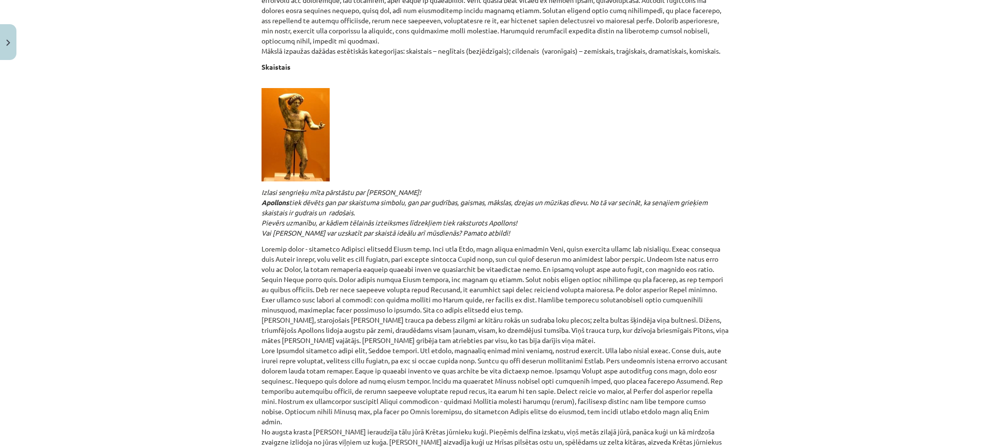
click at [340, 212] on em "Izlasi sengrieķu mīta pārstāstu par Apollonu! Apollons tiek dēvēts gan par skai…" at bounding box center [485, 212] width 446 height 49
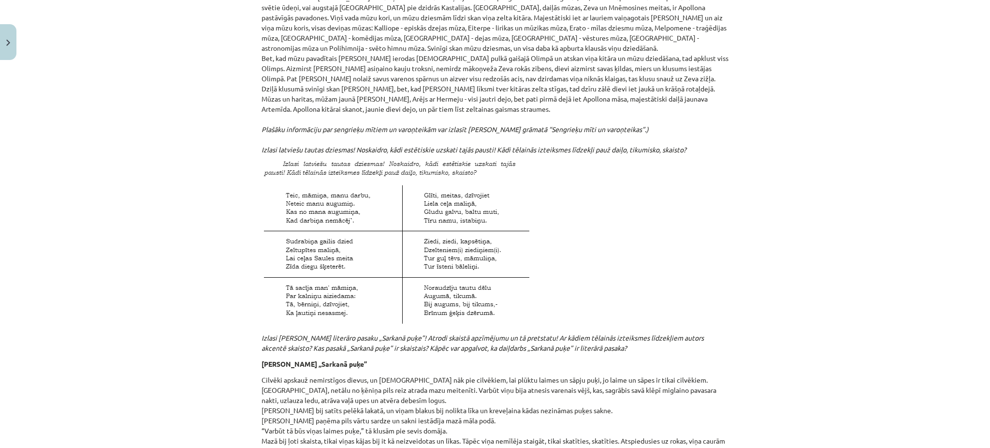
scroll to position [1176, 0]
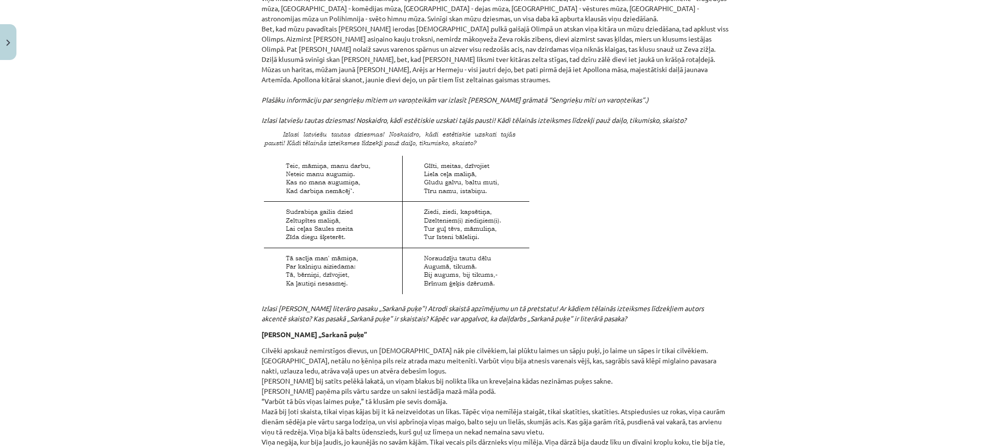
click at [355, 201] on img at bounding box center [398, 214] width 273 height 178
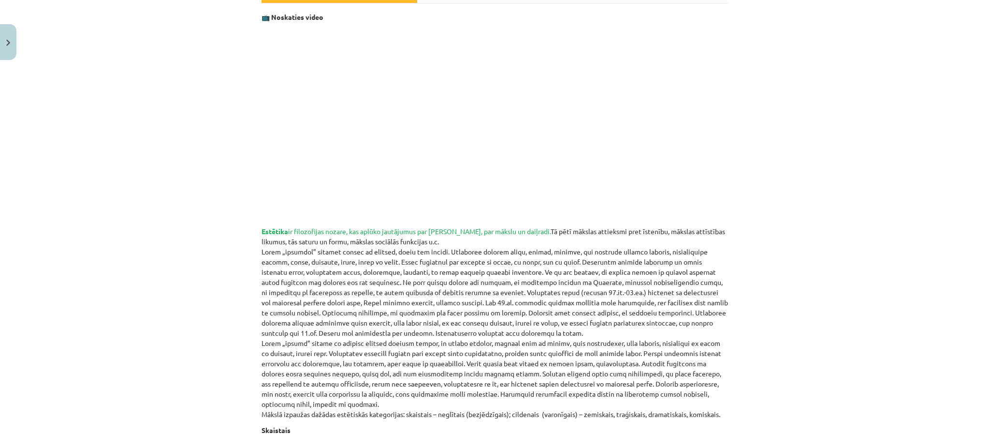
scroll to position [187, 0]
